Goal: Find contact information: Find contact information

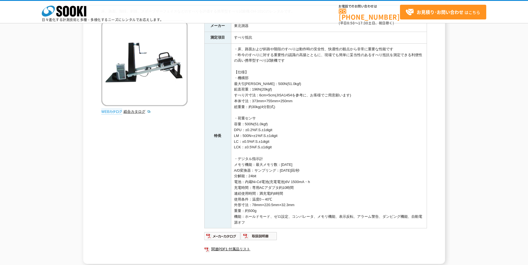
scroll to position [56, 0]
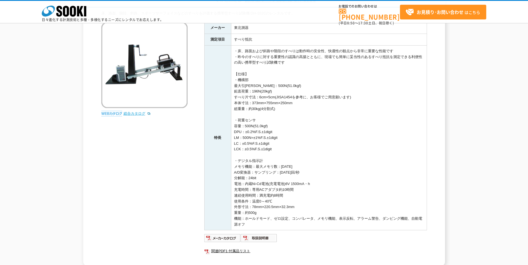
click at [129, 113] on link "総合カタログ" at bounding box center [136, 114] width 27 height 4
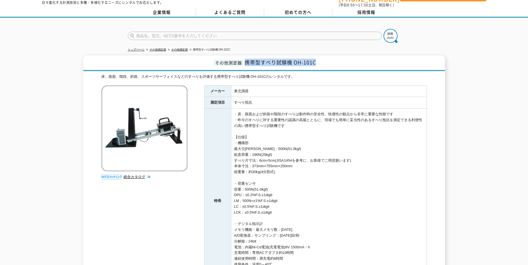
scroll to position [0, 0]
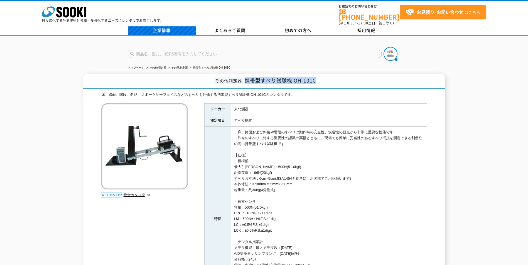
click at [164, 29] on link "企業情報" at bounding box center [162, 30] width 68 height 8
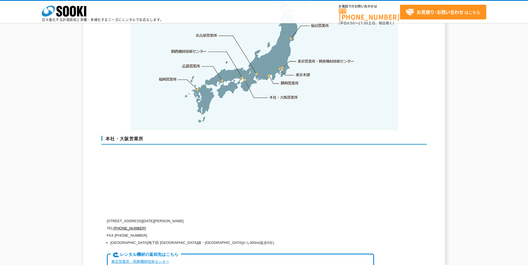
scroll to position [1196, 0]
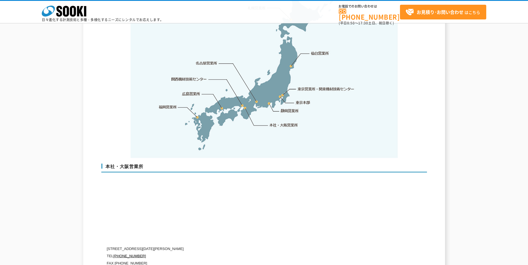
click at [309, 86] on link "東京営業所・関東機材技術センター" at bounding box center [326, 89] width 57 height 6
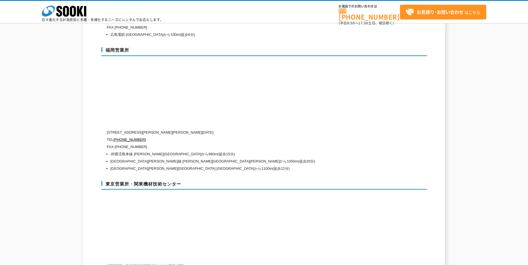
scroll to position [2322, 0]
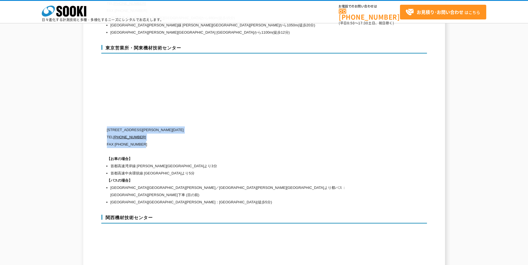
drag, startPoint x: 108, startPoint y: 117, endPoint x: 155, endPoint y: 135, distance: 50.3
click at [155, 135] on div "[STREET_ADDRESS][PERSON_NAME][DATE] [PHONE_NUMBER] FAX [PHONE_NUMBER] 【お車の場合】 首…" at bounding box center [240, 167] width 267 height 80
